Goal: Check status

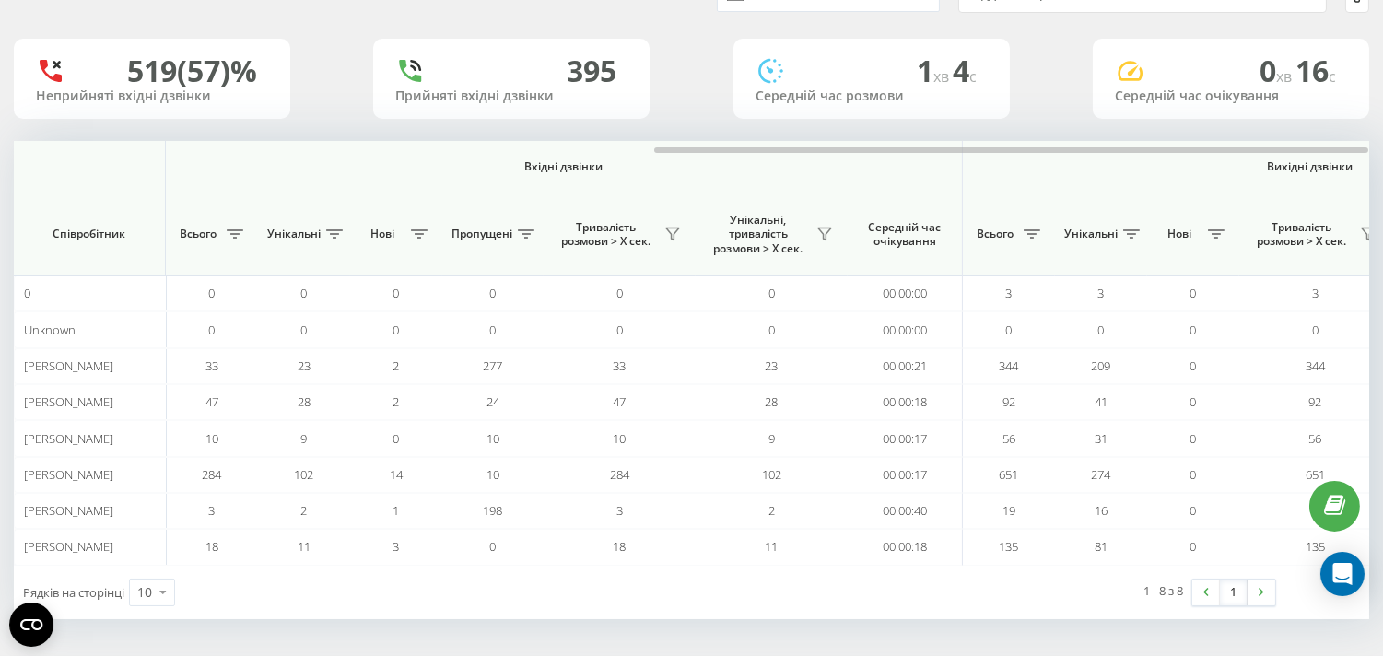
scroll to position [0, 1214]
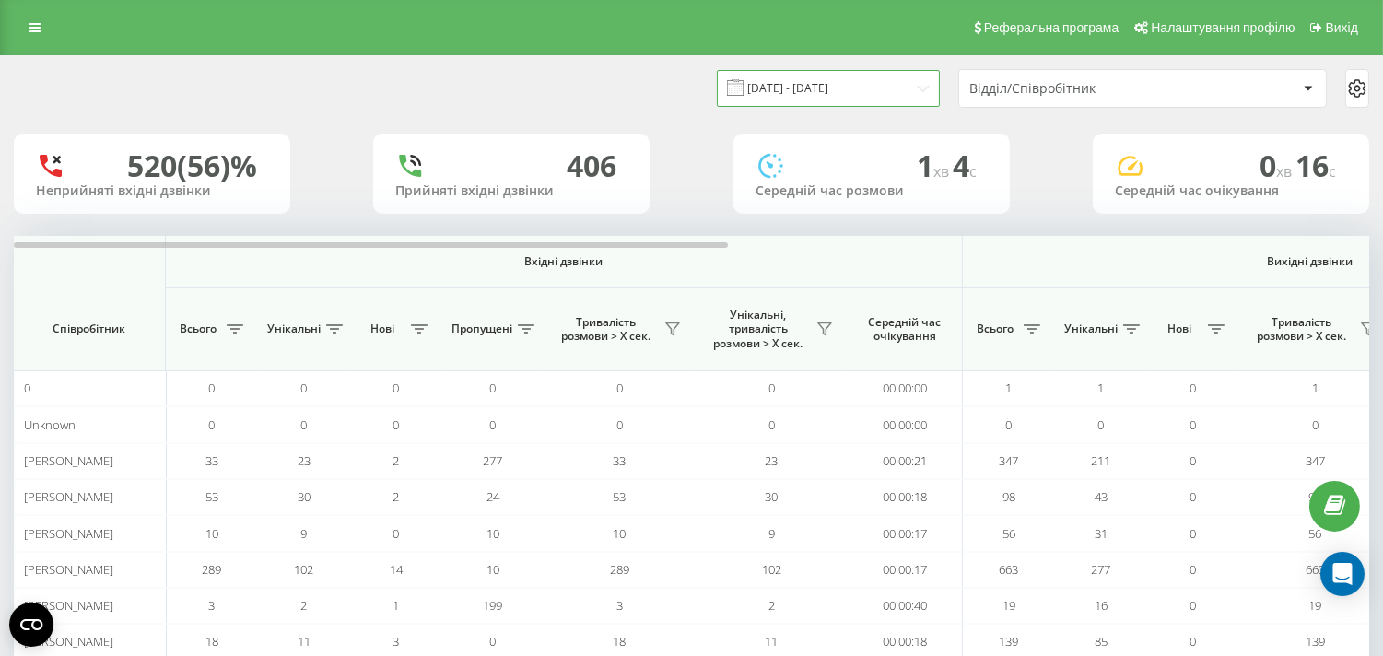
click at [829, 93] on input "[DATE] - [DATE]" at bounding box center [828, 88] width 223 height 36
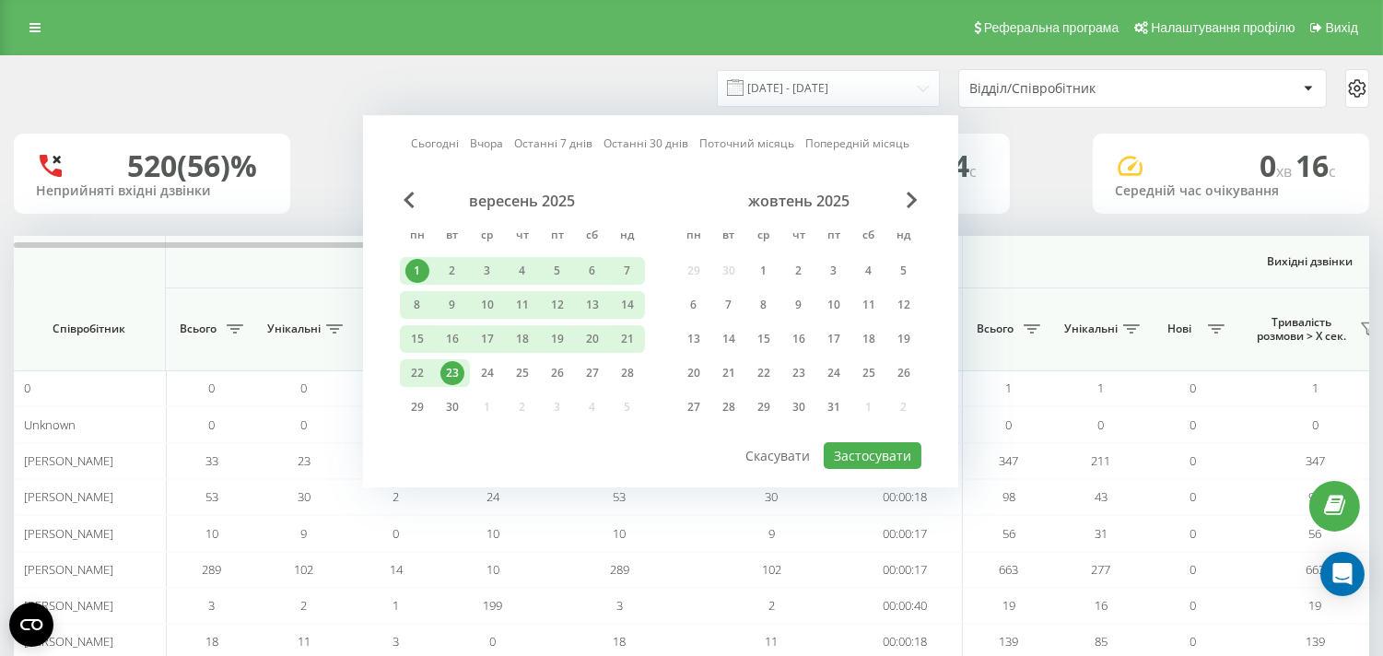
click at [455, 361] on div "23" at bounding box center [452, 373] width 24 height 24
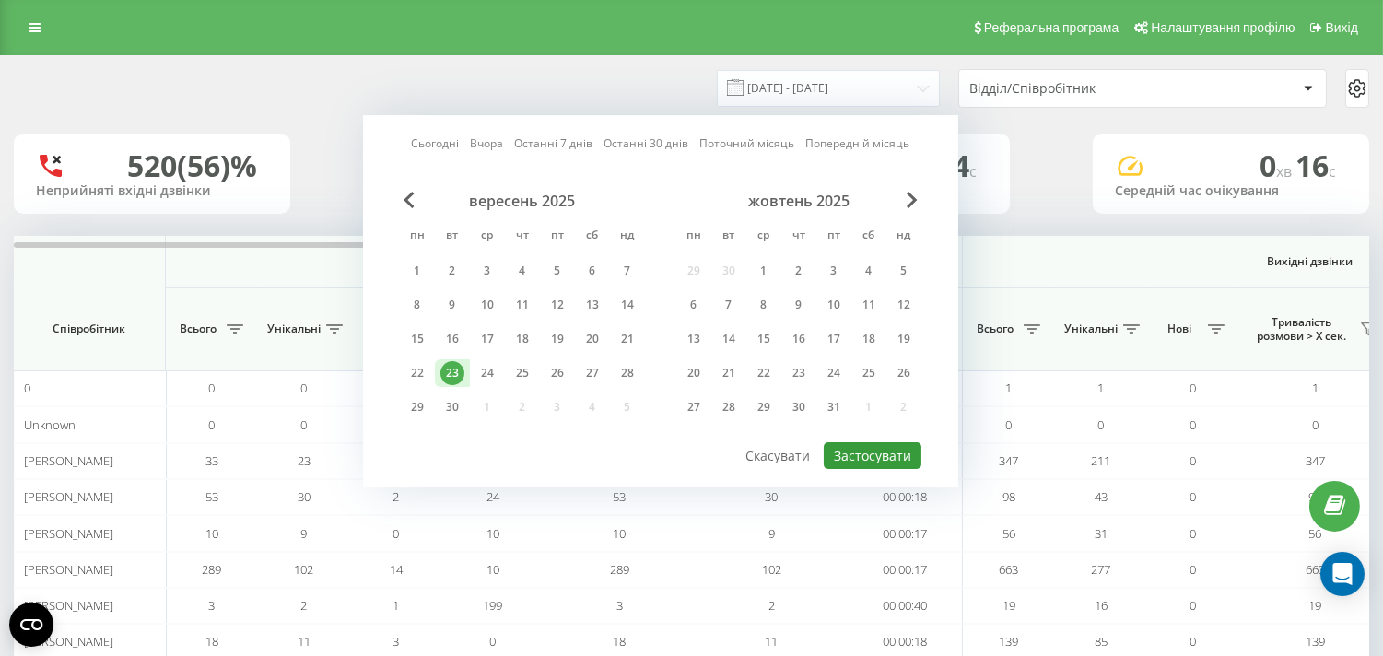
drag, startPoint x: 869, startPoint y: 451, endPoint x: 860, endPoint y: 471, distance: 21.4
click at [868, 451] on button "Застосувати" at bounding box center [873, 455] width 98 height 27
type input "[DATE] - [DATE]"
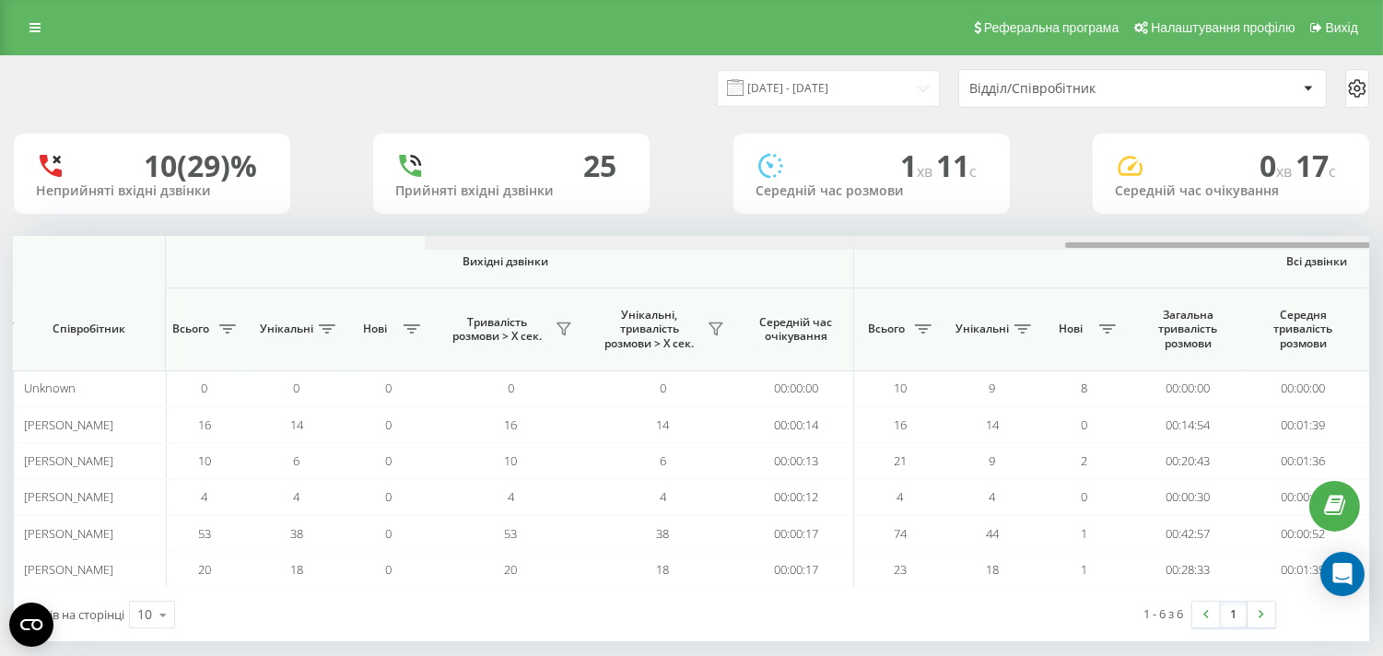
scroll to position [0, 1214]
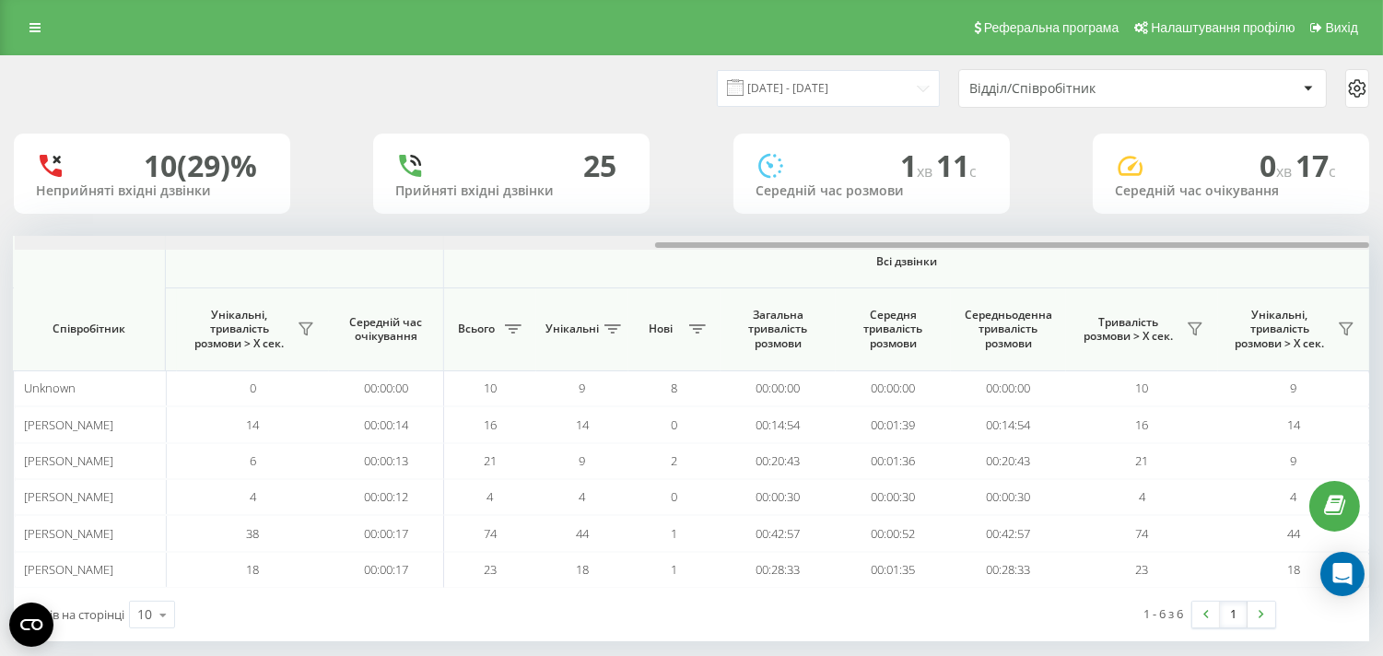
drag, startPoint x: 390, startPoint y: 243, endPoint x: 1382, endPoint y: 237, distance: 992.3
click at [1382, 237] on div "23.09.2025 - 23.09.2025 Відділ/Співробітник 10 (29)% Неприйняті вхідні дзвінки …" at bounding box center [691, 366] width 1383 height 623
click at [657, 112] on div "23.09.2025 - 23.09.2025 Відділ/Співробітник" at bounding box center [691, 88] width 1381 height 64
